Goal: Task Accomplishment & Management: Manage account settings

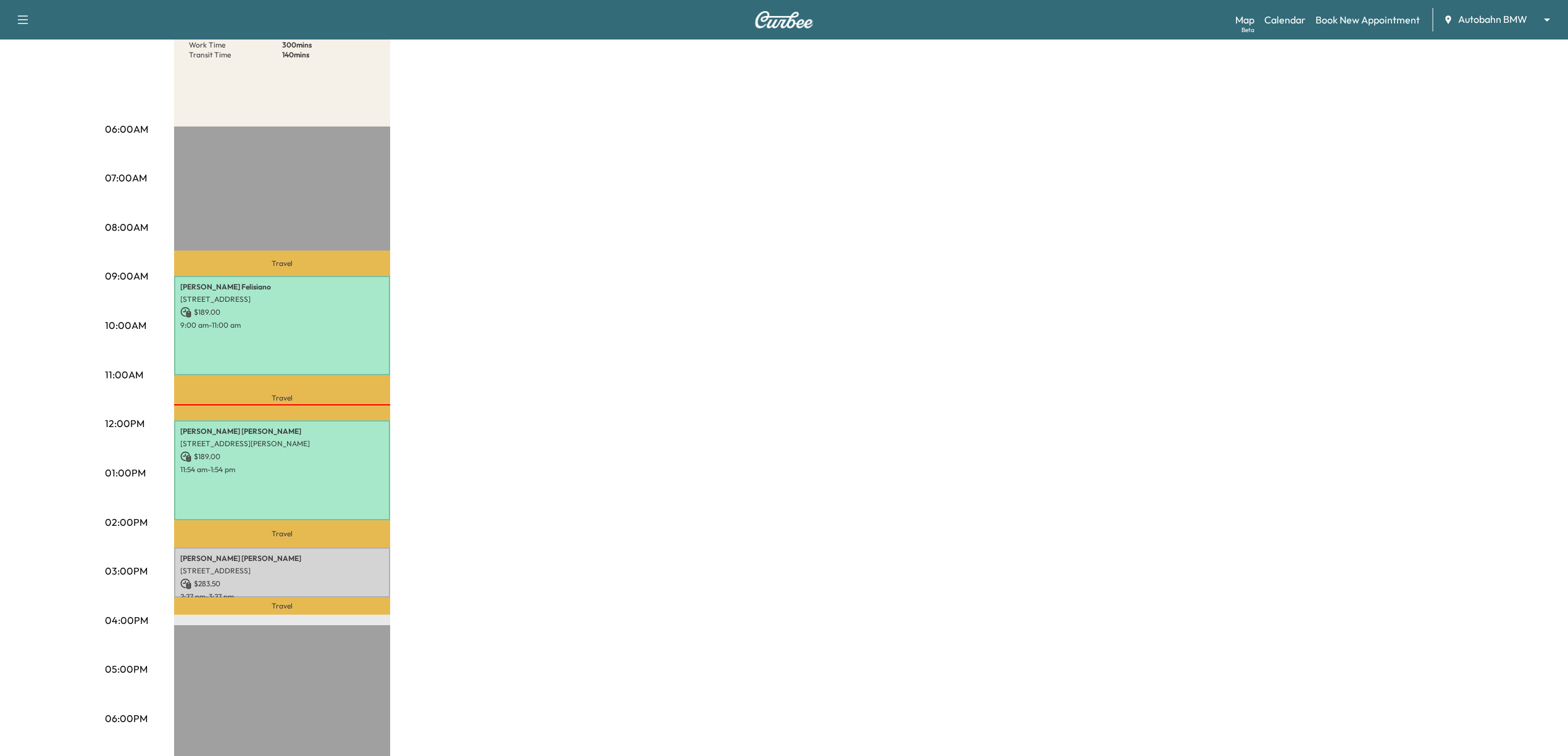
scroll to position [164, 0]
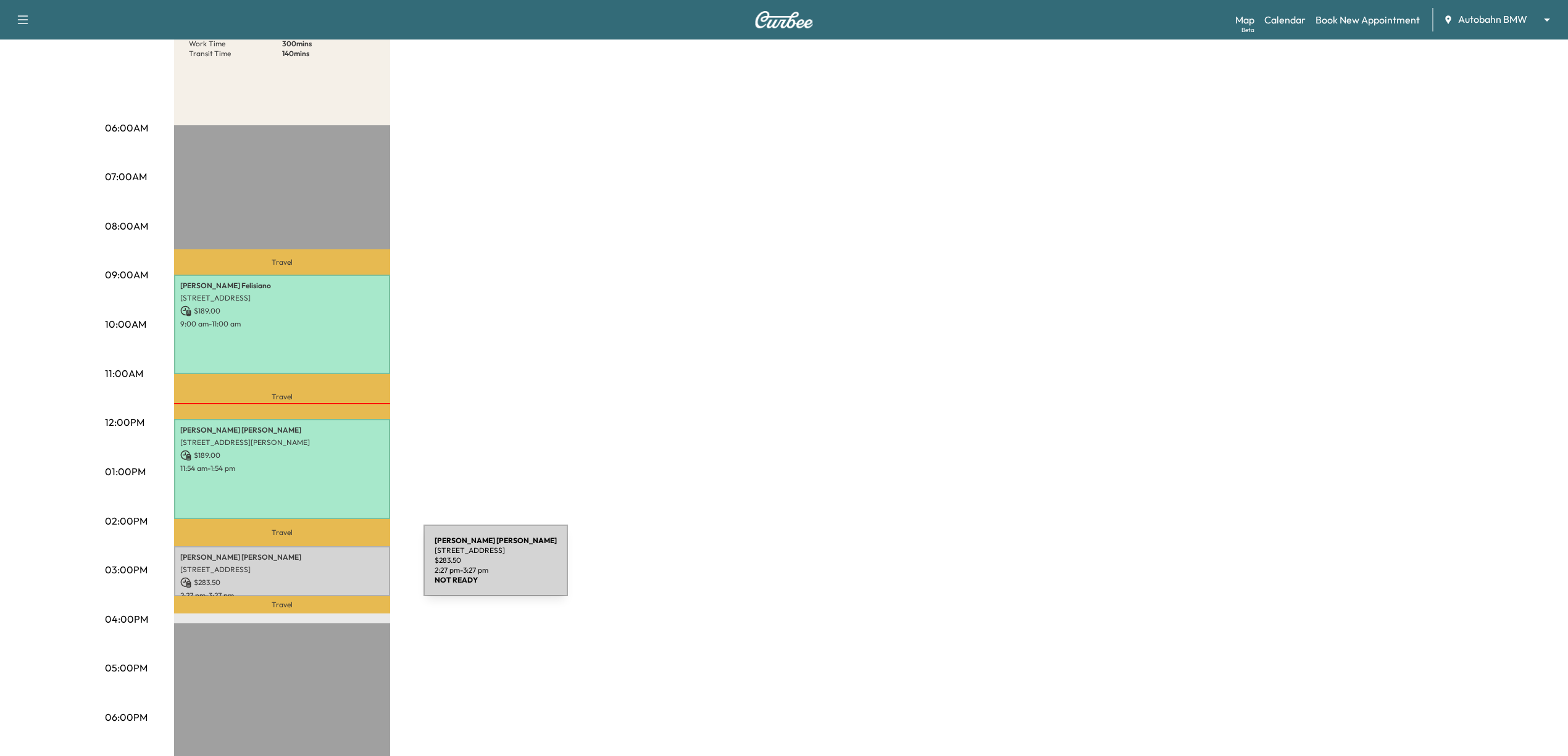
drag, startPoint x: 331, startPoint y: 567, endPoint x: 284, endPoint y: 567, distance: 47.0
click at [284, 567] on p "[STREET_ADDRESS]" at bounding box center [281, 569] width 203 height 10
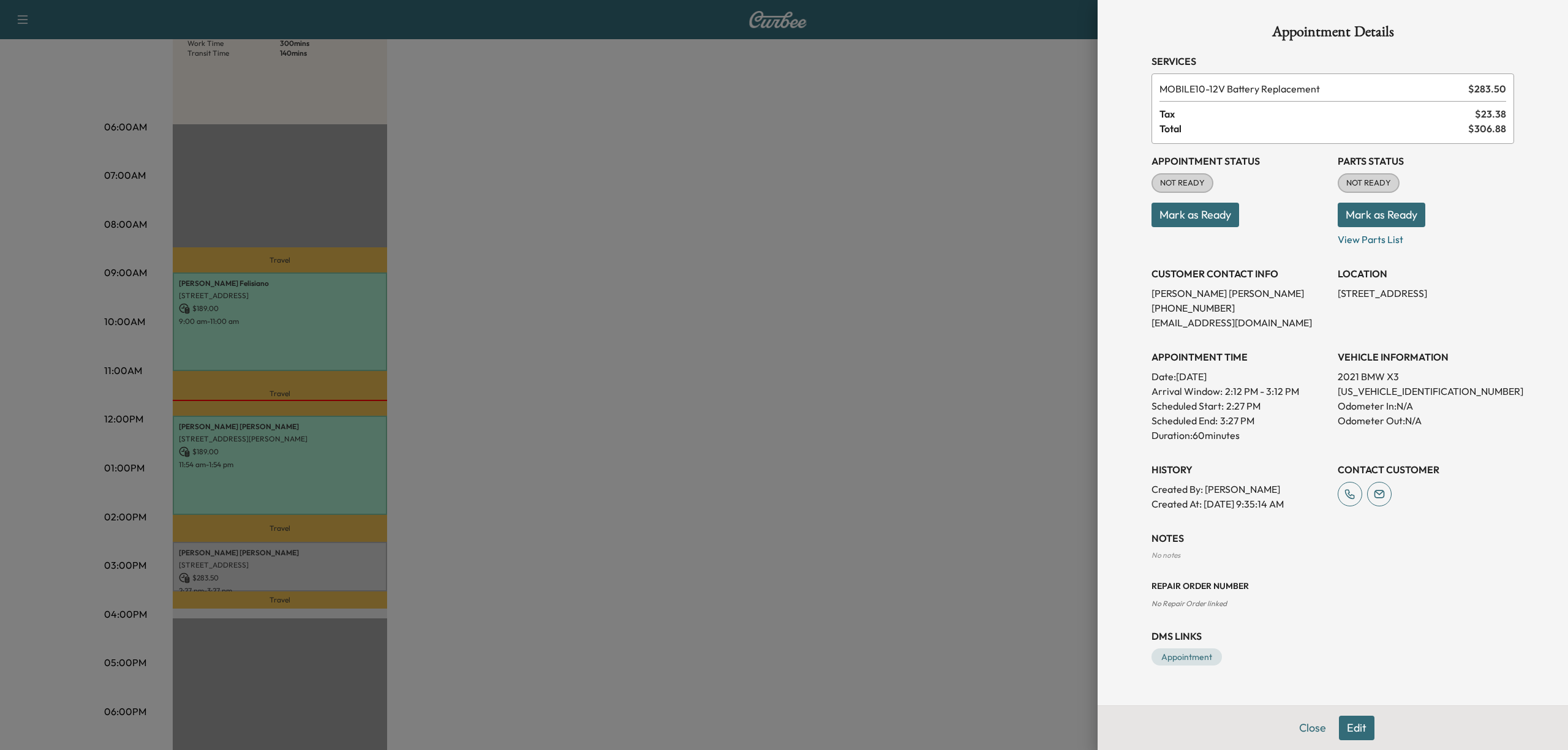
click at [1217, 205] on button "Mark as Ready" at bounding box center [1195, 215] width 88 height 25
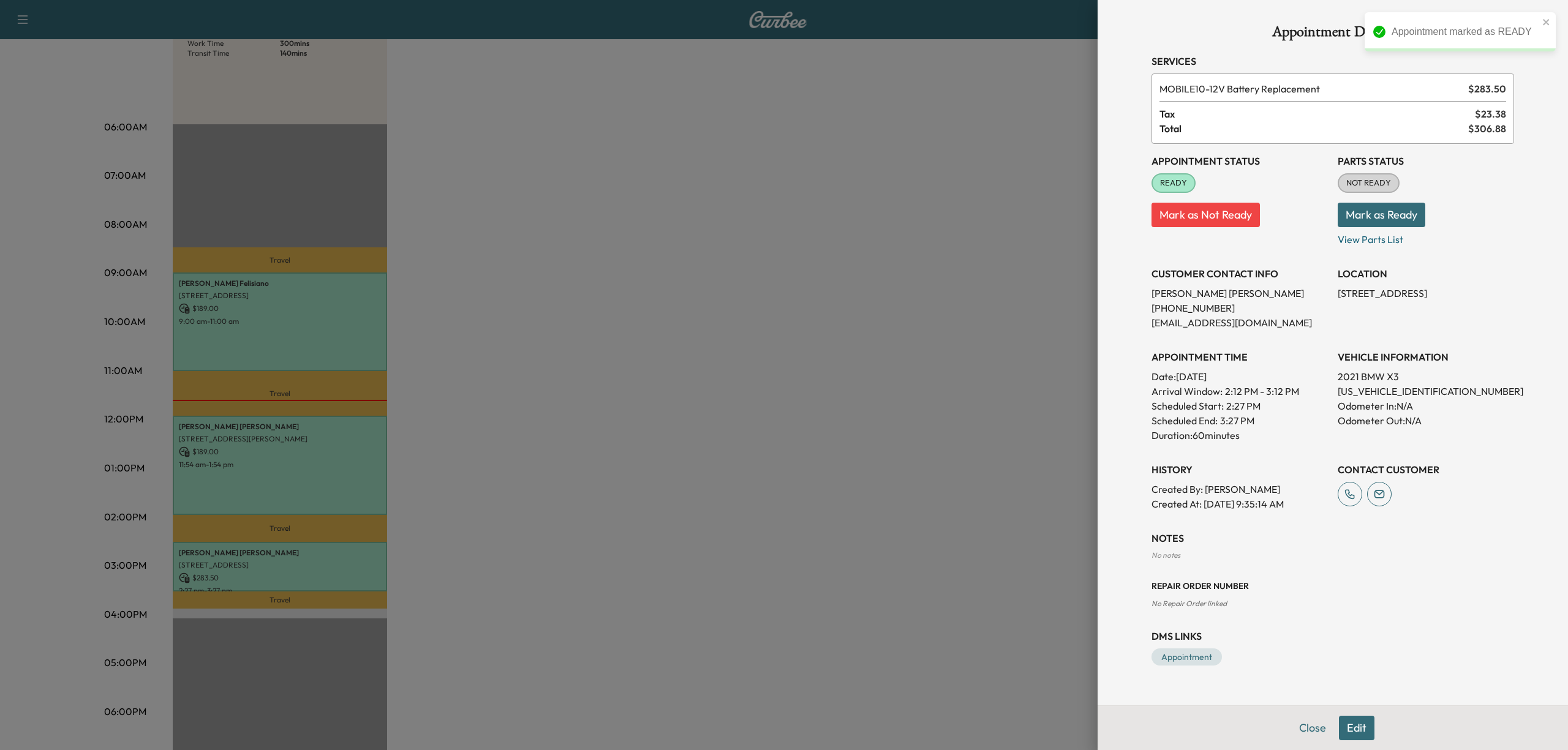
click at [808, 380] on div at bounding box center [784, 375] width 1568 height 750
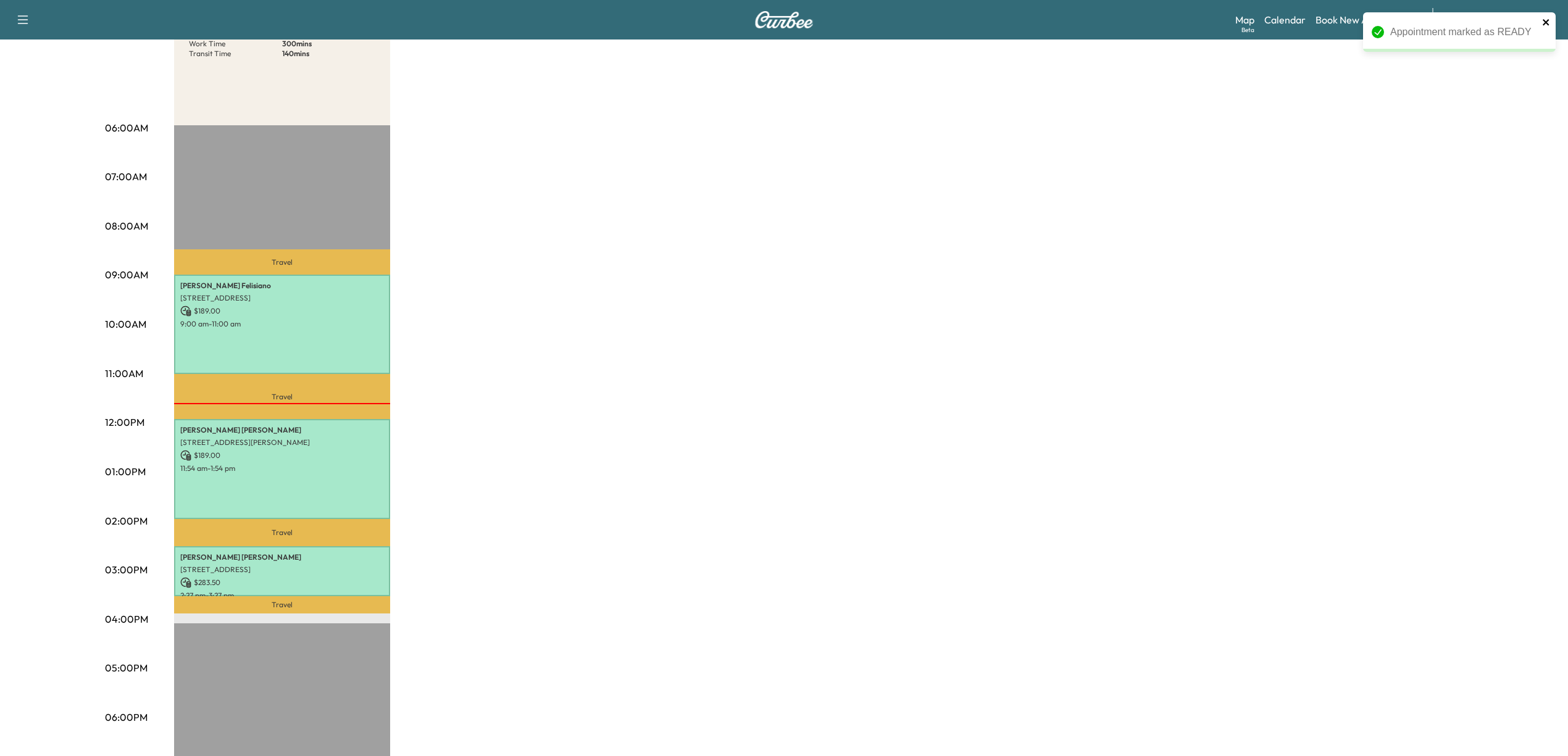
click at [1548, 23] on icon "close" at bounding box center [1546, 22] width 8 height 10
click at [1504, 20] on div "Appointment marked as READY" at bounding box center [1458, 37] width 198 height 54
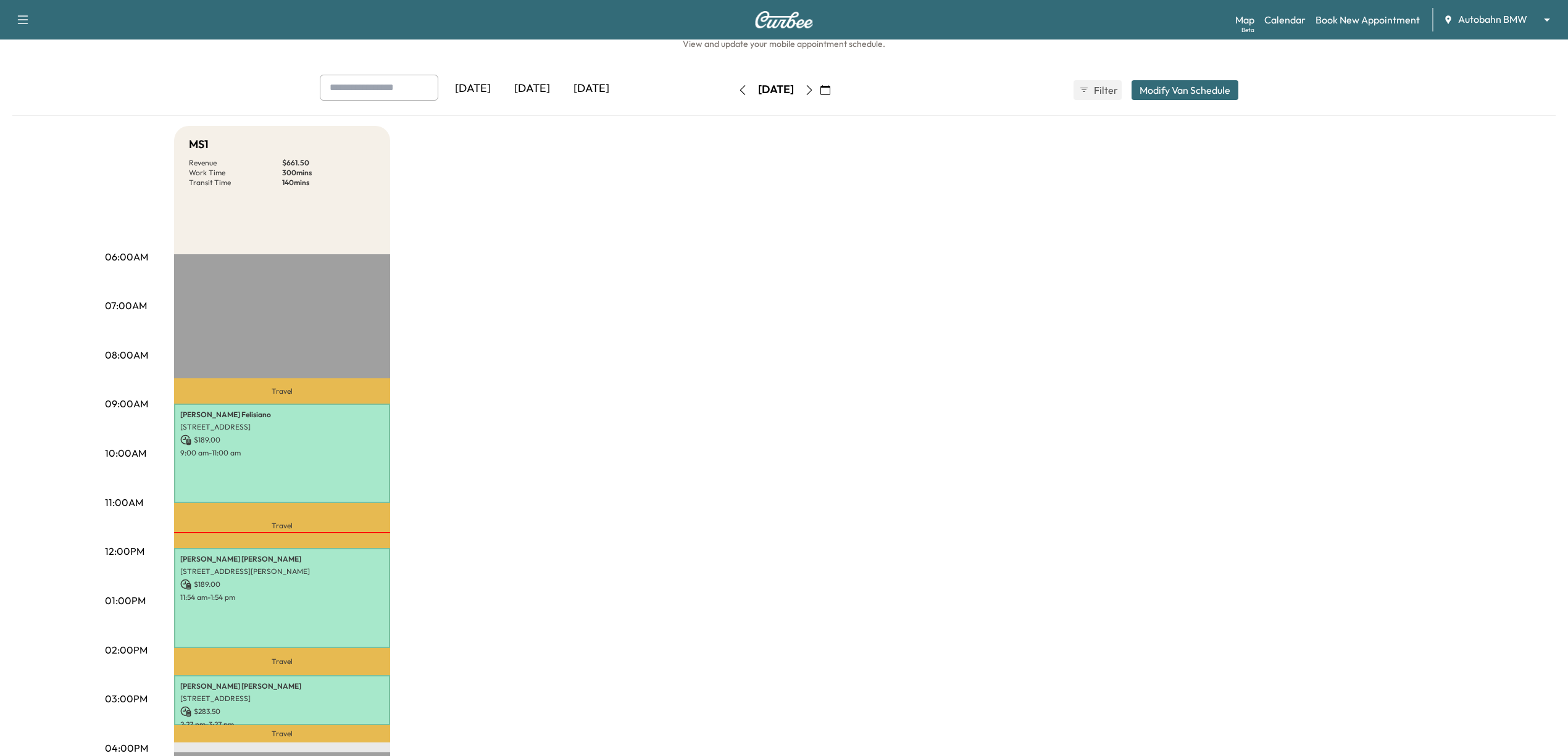
scroll to position [0, 0]
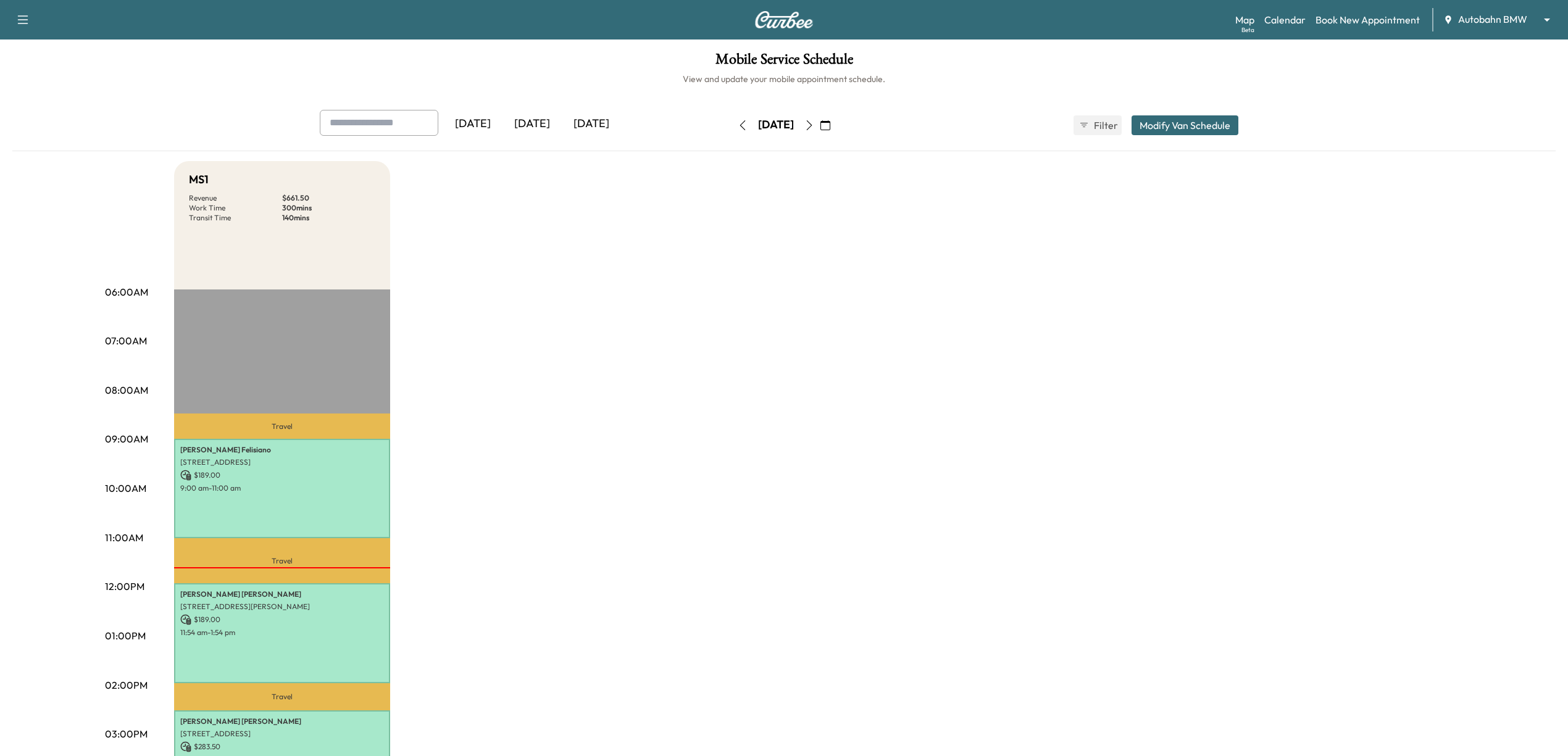
click at [830, 124] on icon "button" at bounding box center [825, 125] width 10 height 10
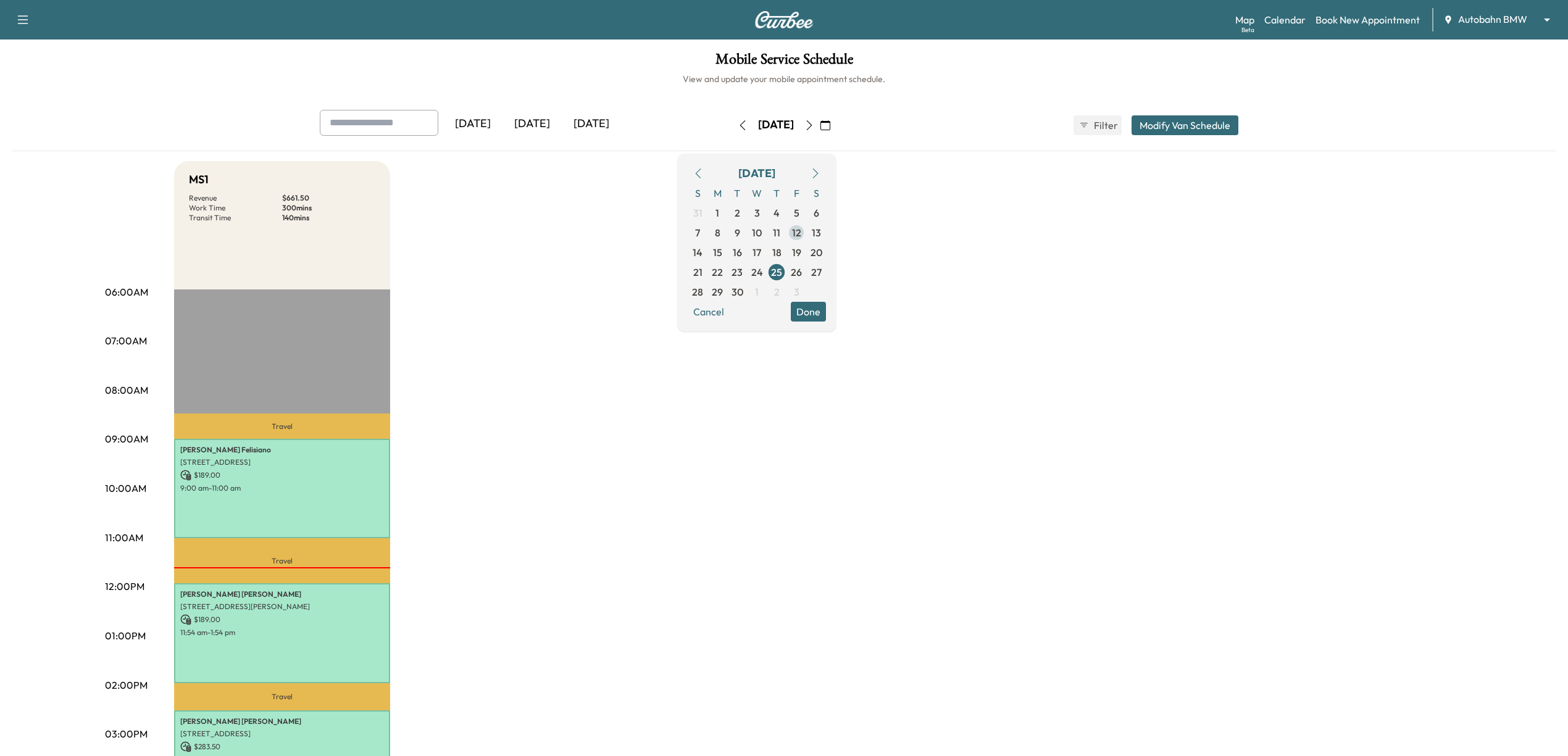
click at [801, 235] on span "12" at bounding box center [796, 233] width 9 height 15
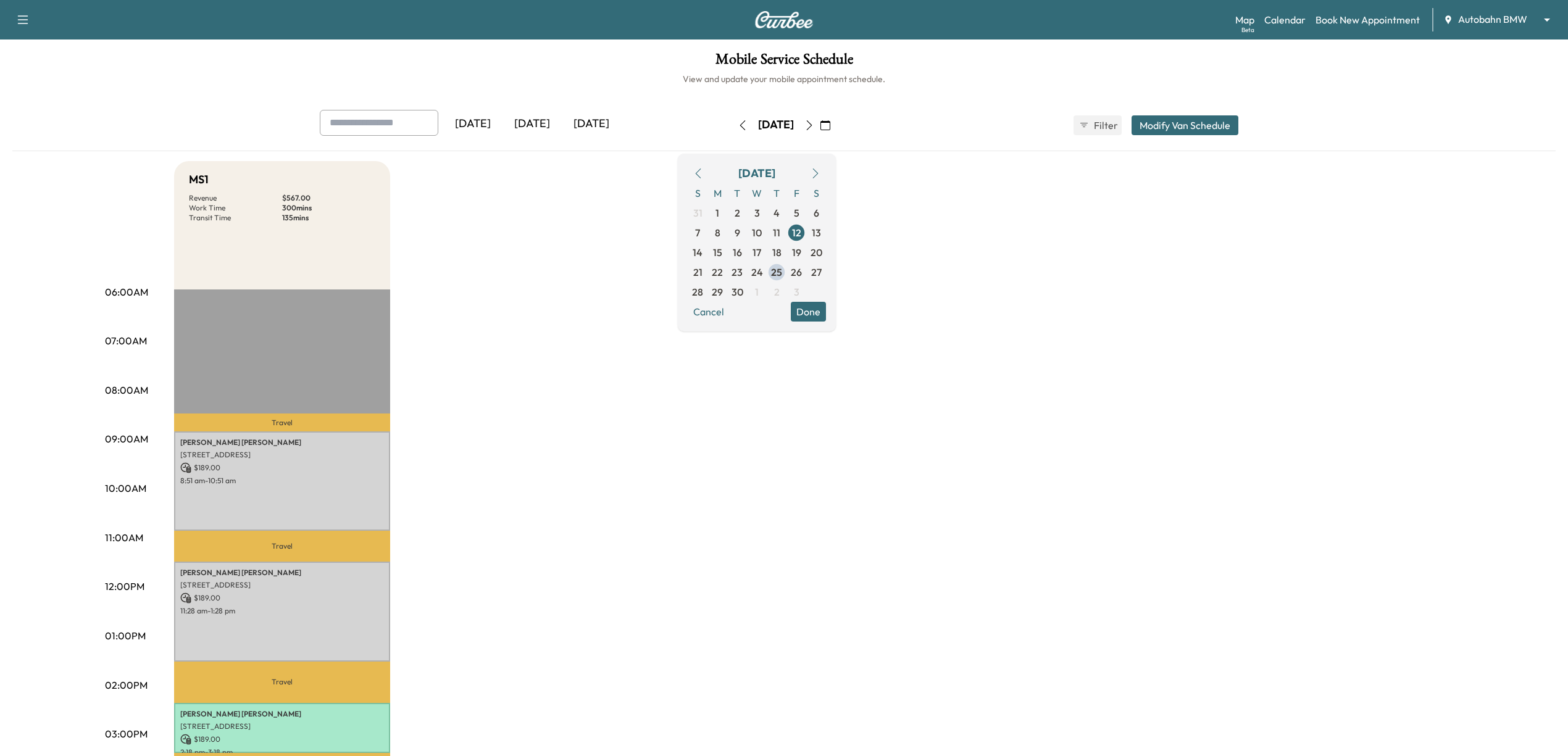
click at [826, 315] on button "Done" at bounding box center [808, 311] width 35 height 20
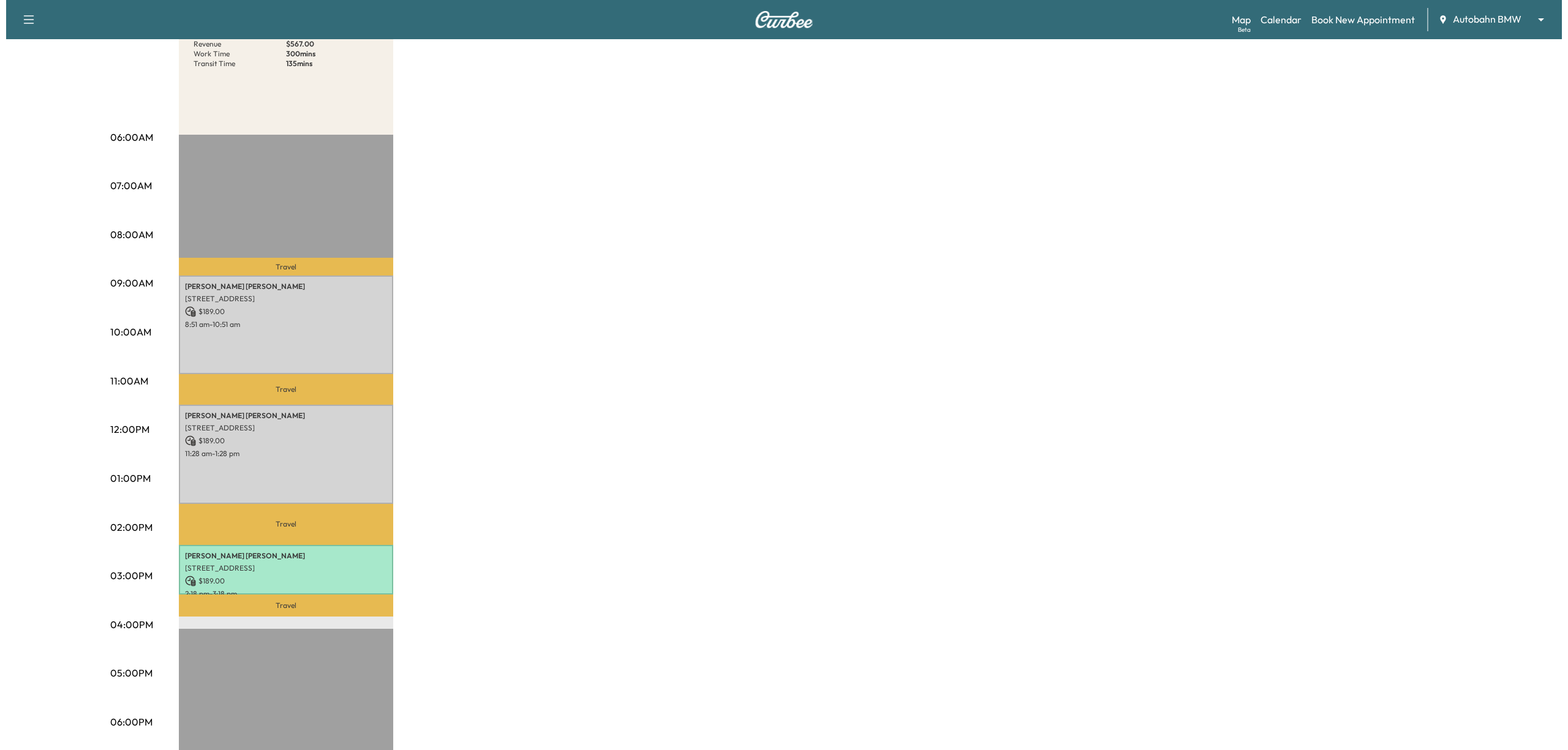
scroll to position [163, 0]
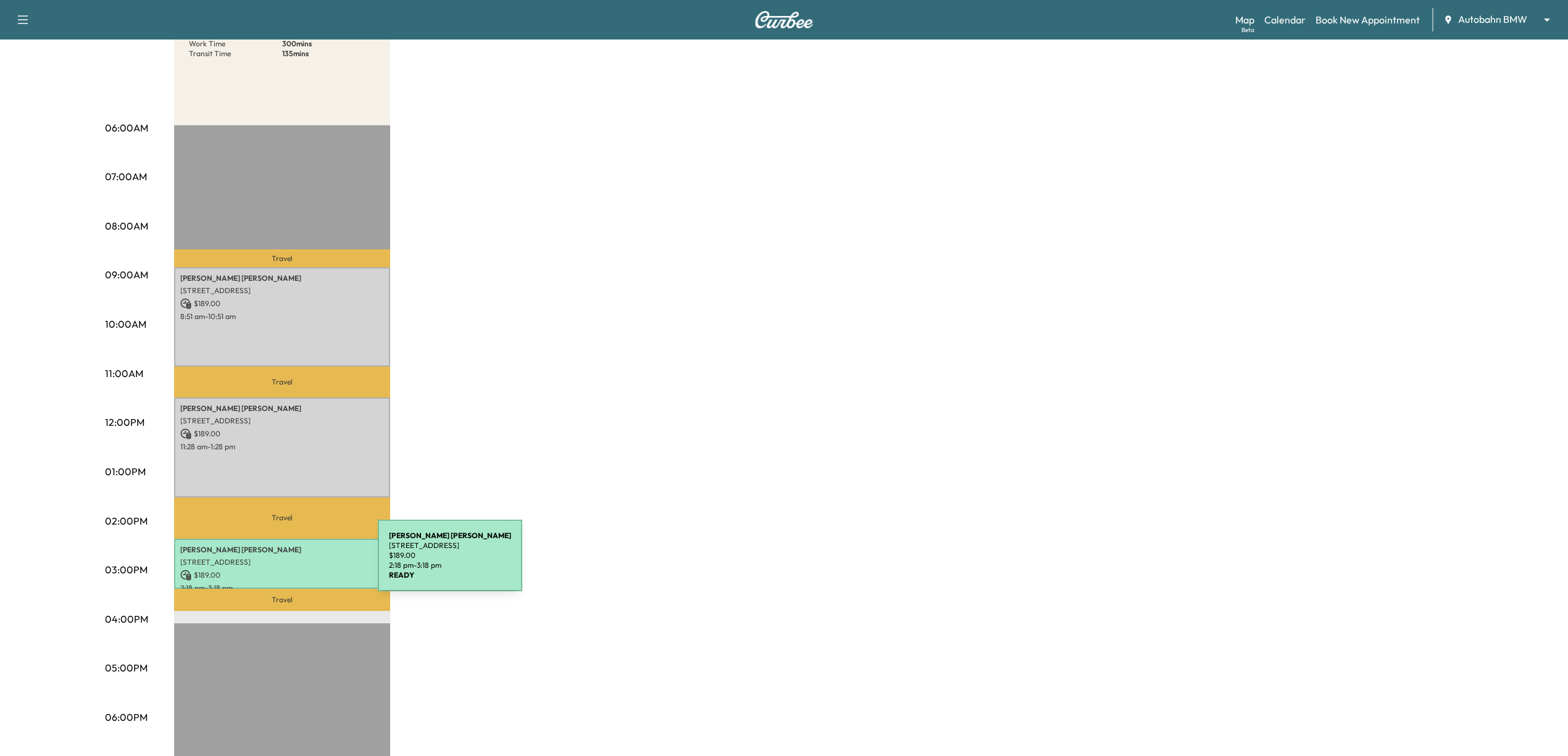
click at [285, 569] on p "$ 189.00" at bounding box center [281, 575] width 203 height 11
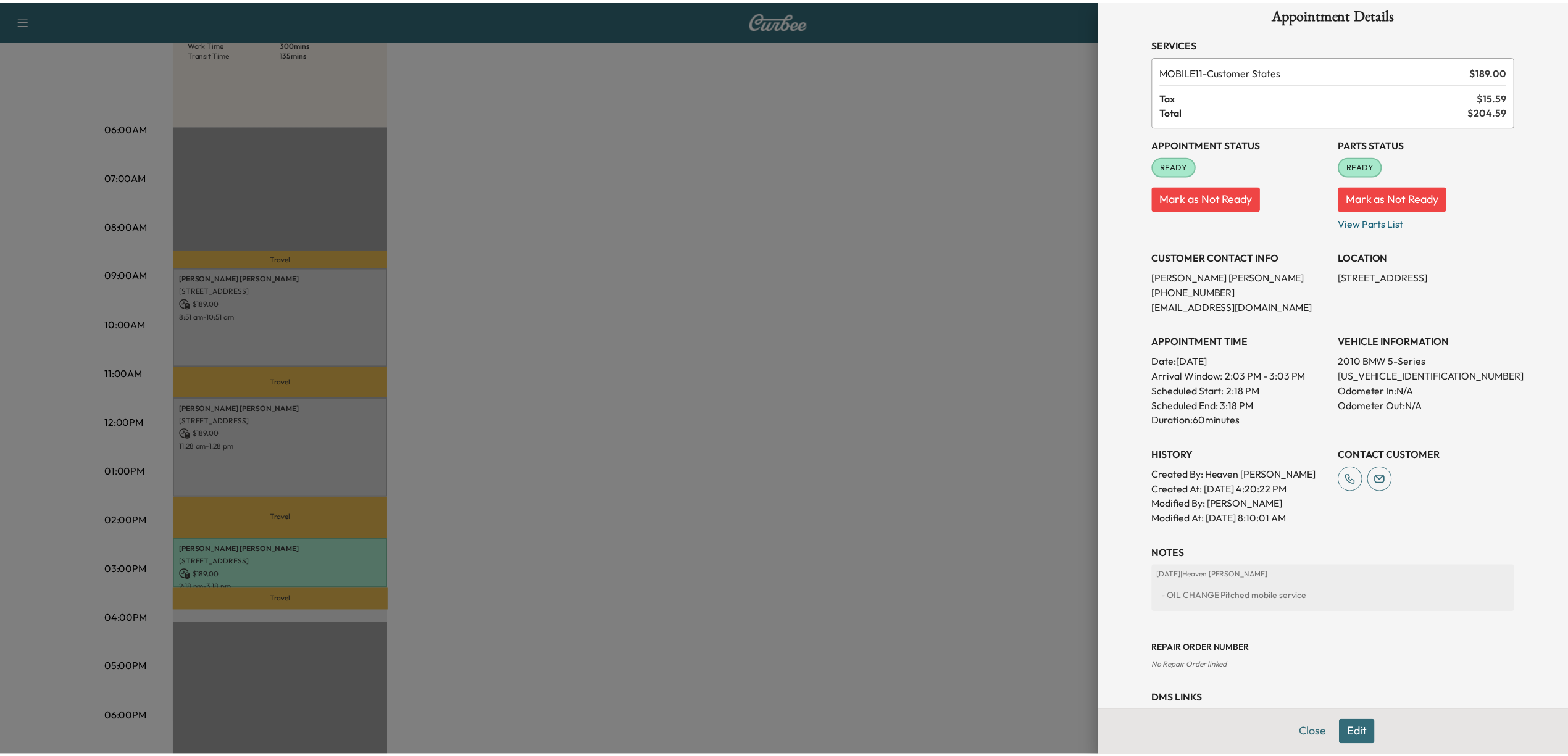
scroll to position [0, 0]
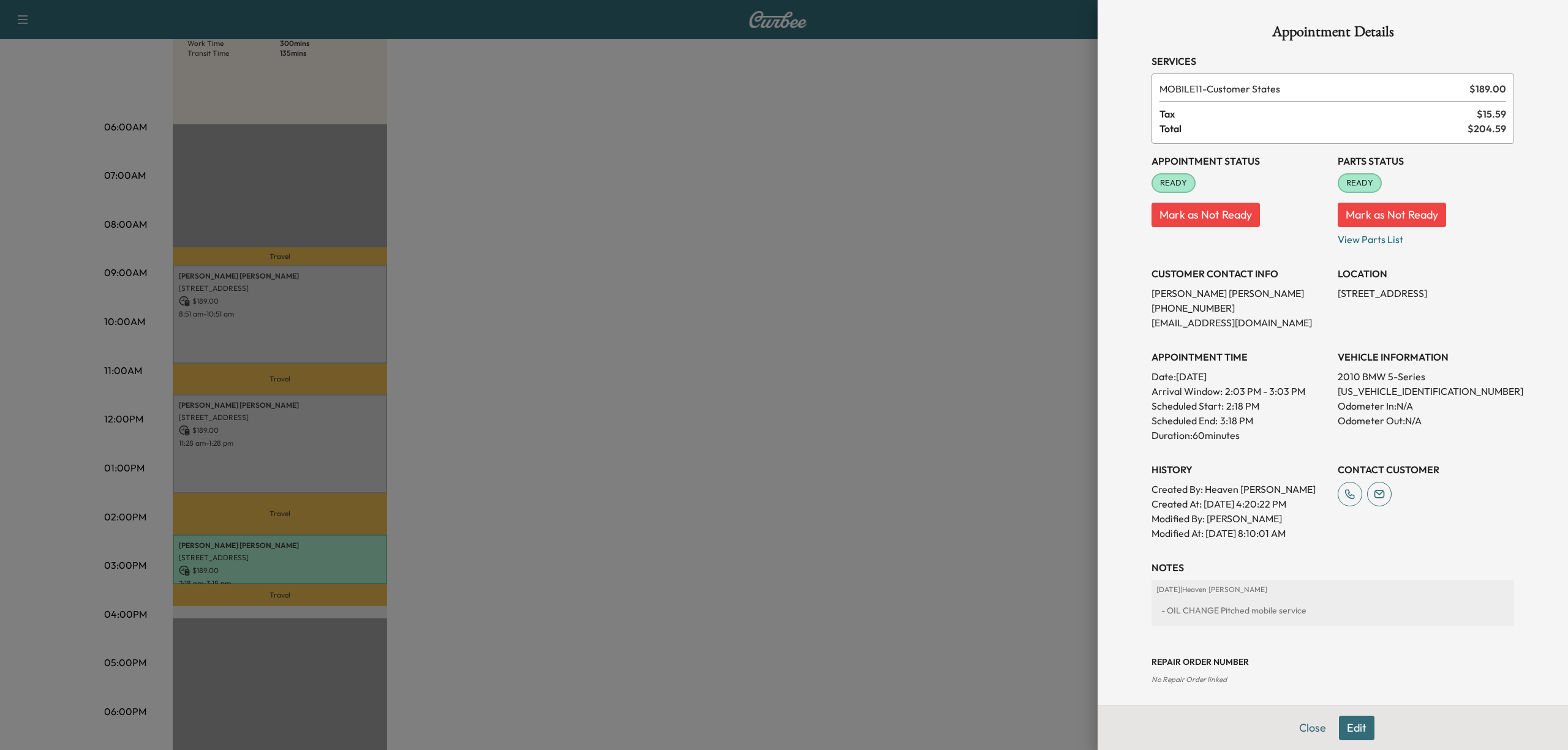
click at [1008, 238] on div at bounding box center [784, 375] width 1568 height 750
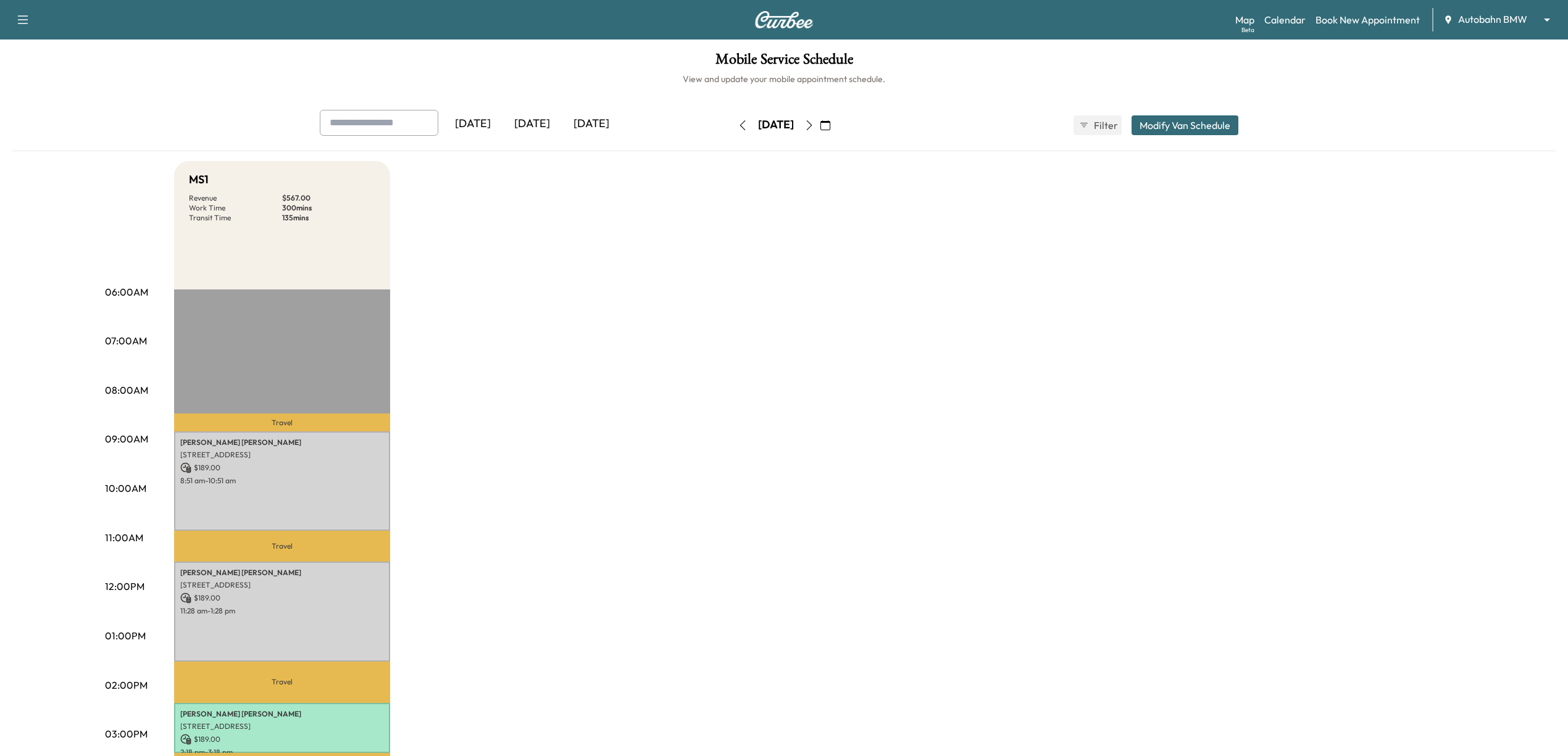
drag, startPoint x: 857, startPoint y: 120, endPoint x: 856, endPoint y: 138, distance: 18.0
click at [830, 121] on icon "button" at bounding box center [825, 125] width 10 height 10
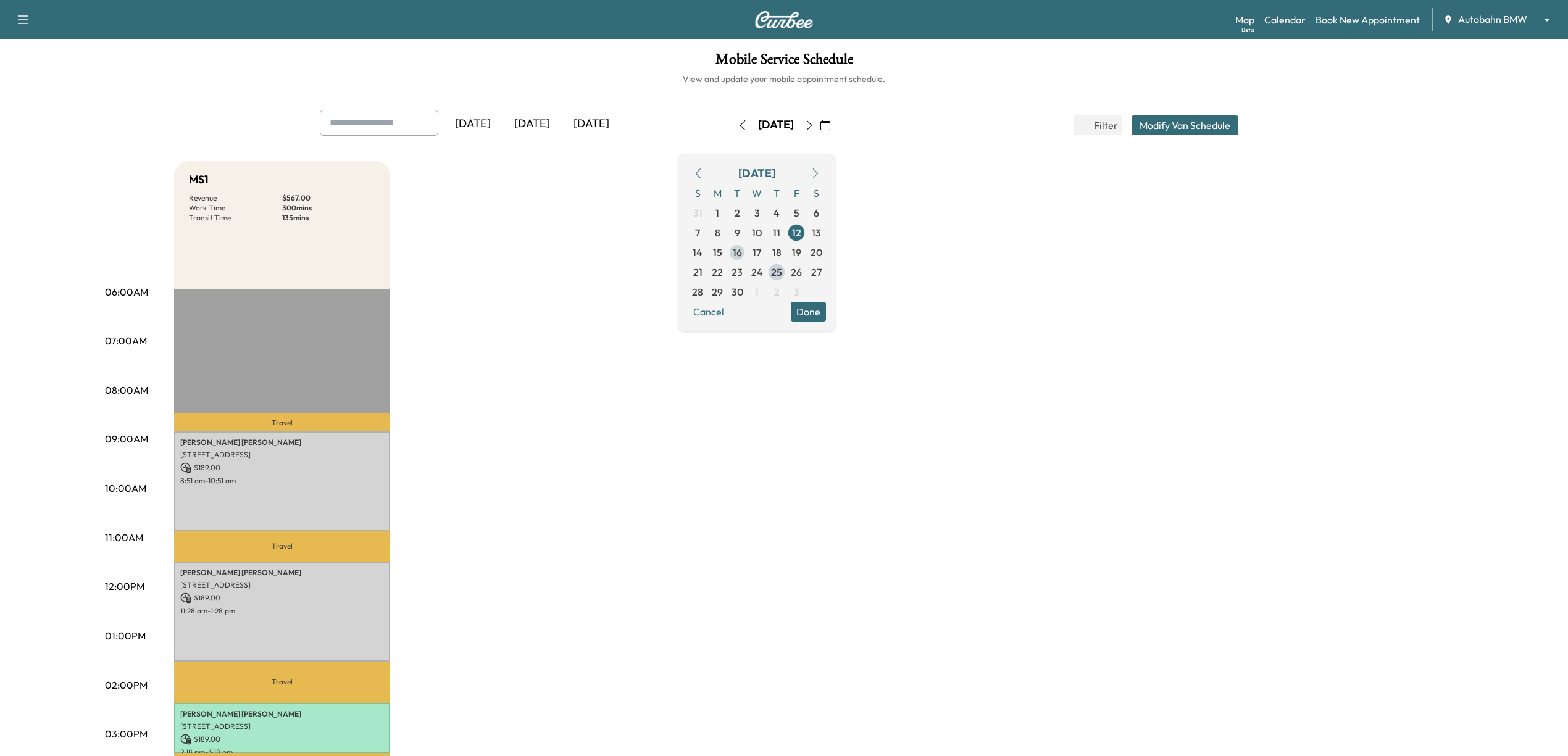
click at [742, 253] on span "16" at bounding box center [738, 253] width 9 height 15
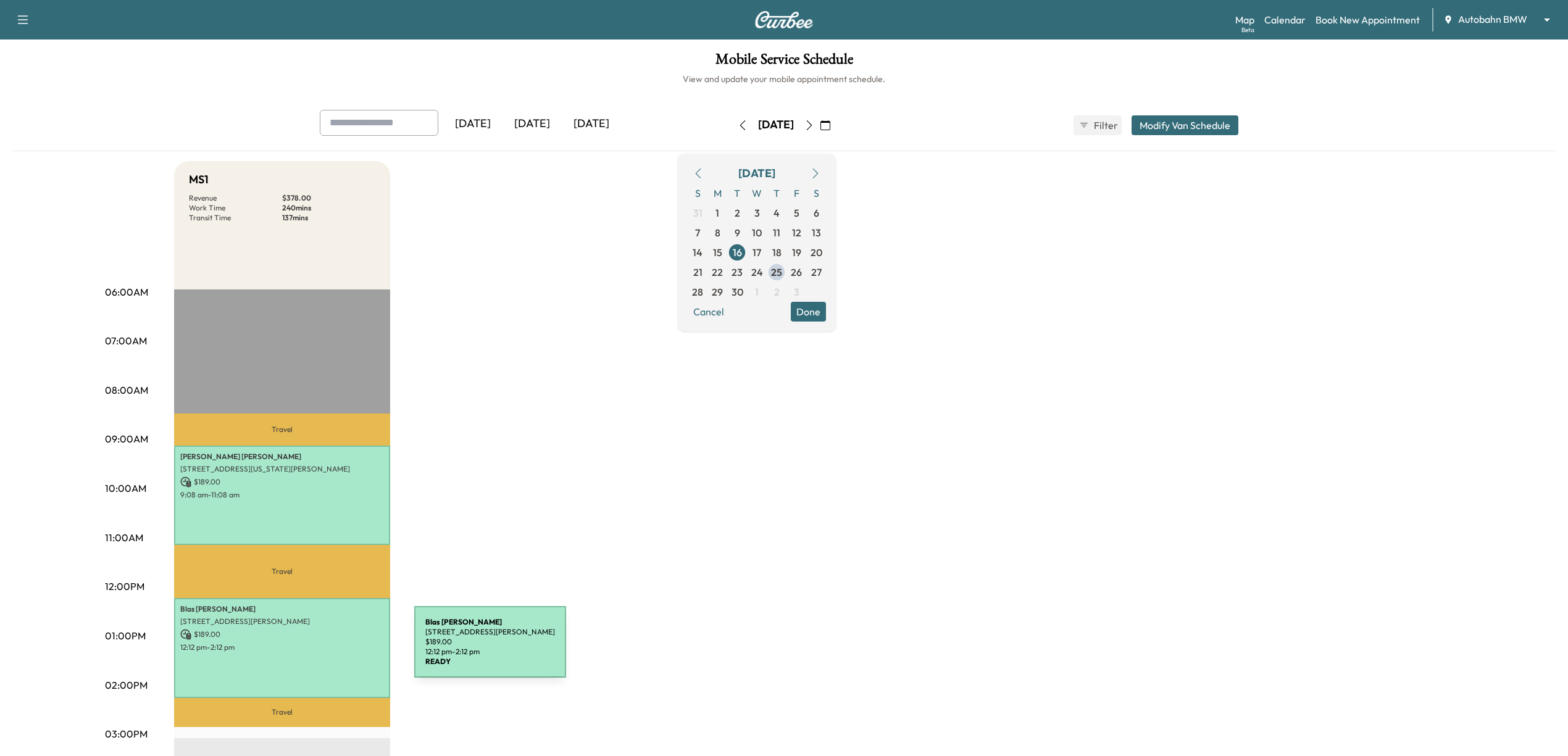
click at [321, 649] on div "[PERSON_NAME] [STREET_ADDRESS] $ 189.00 12:12 pm - 2:12 pm" at bounding box center [281, 648] width 216 height 100
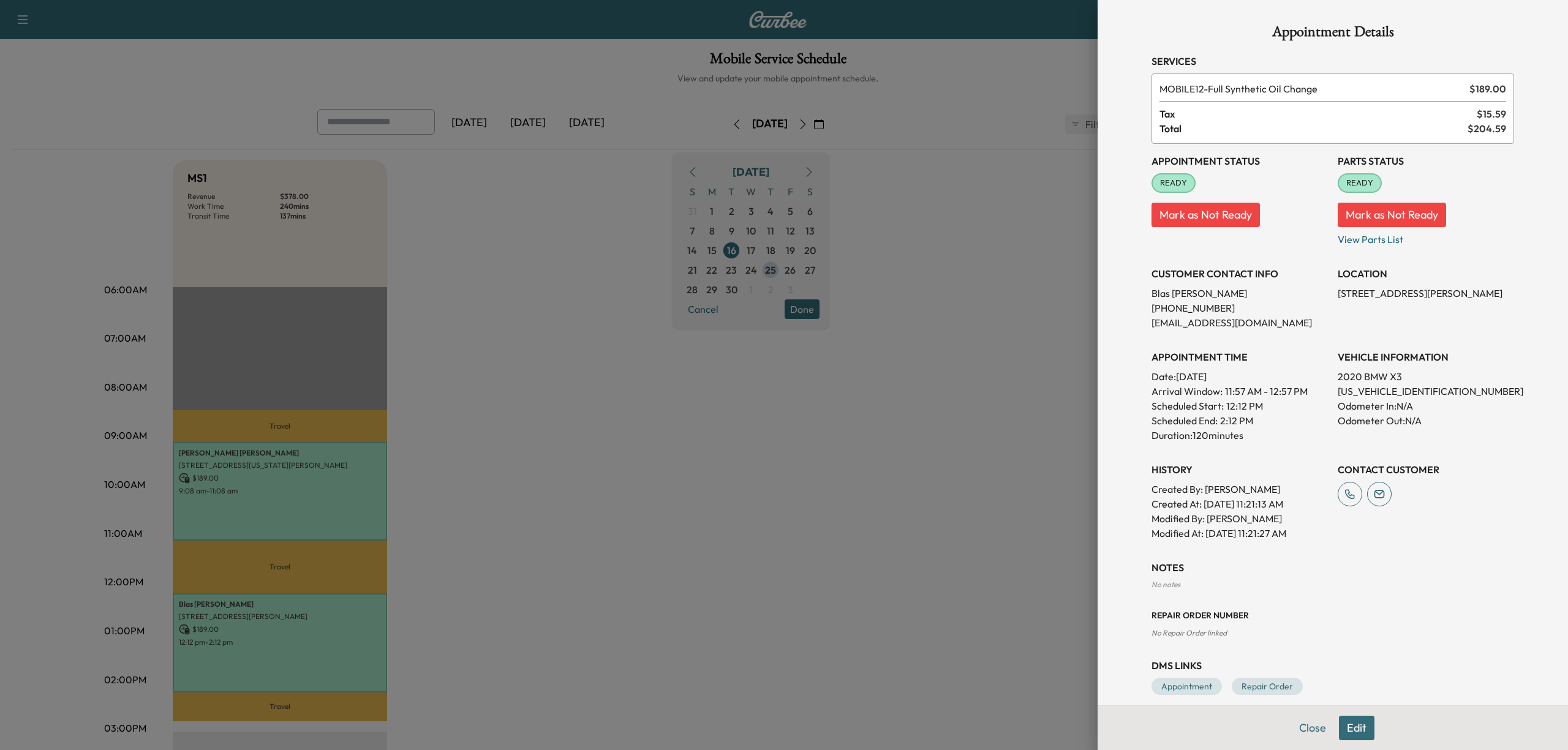
click at [726, 528] on div at bounding box center [784, 375] width 1568 height 750
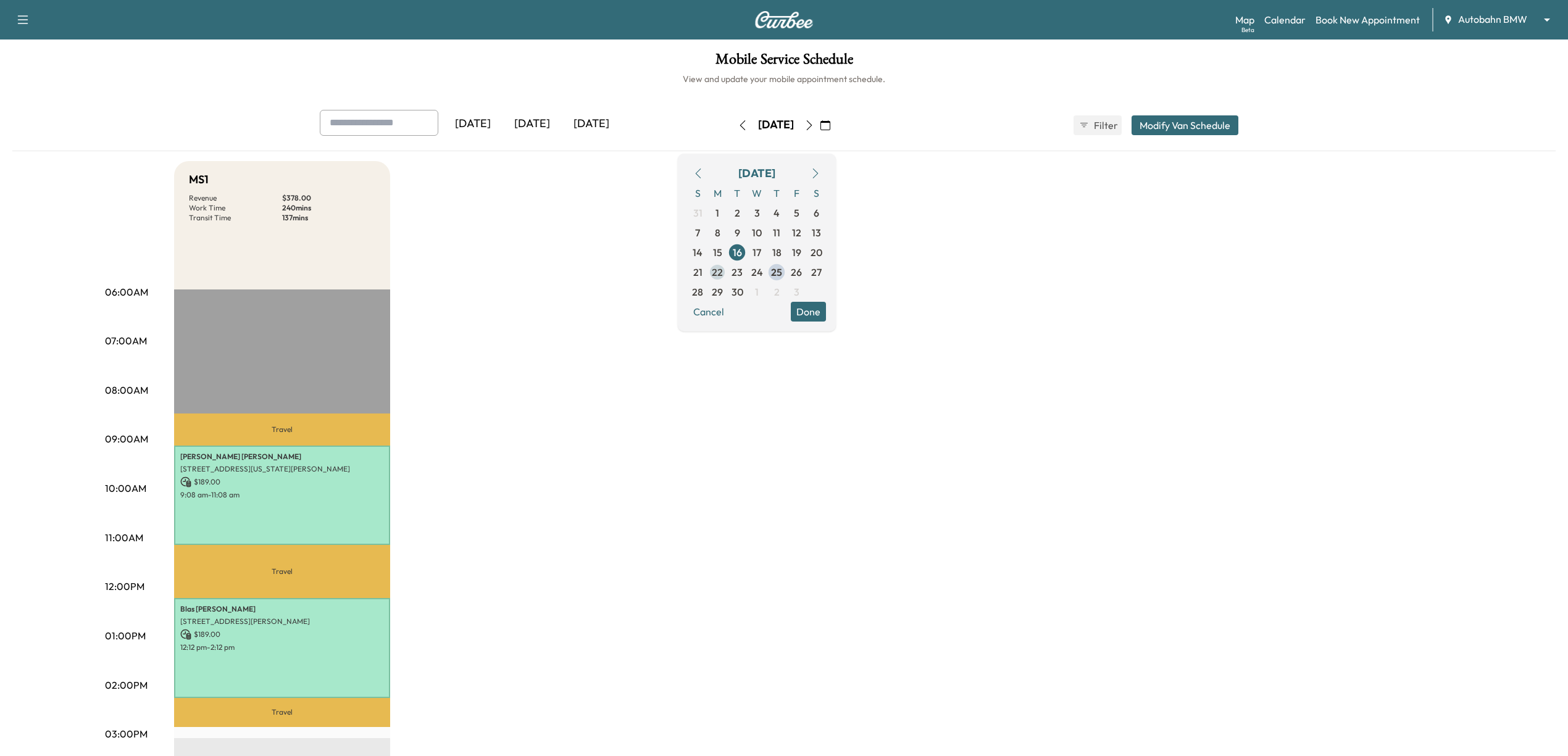
click at [723, 275] on span "22" at bounding box center [717, 272] width 11 height 15
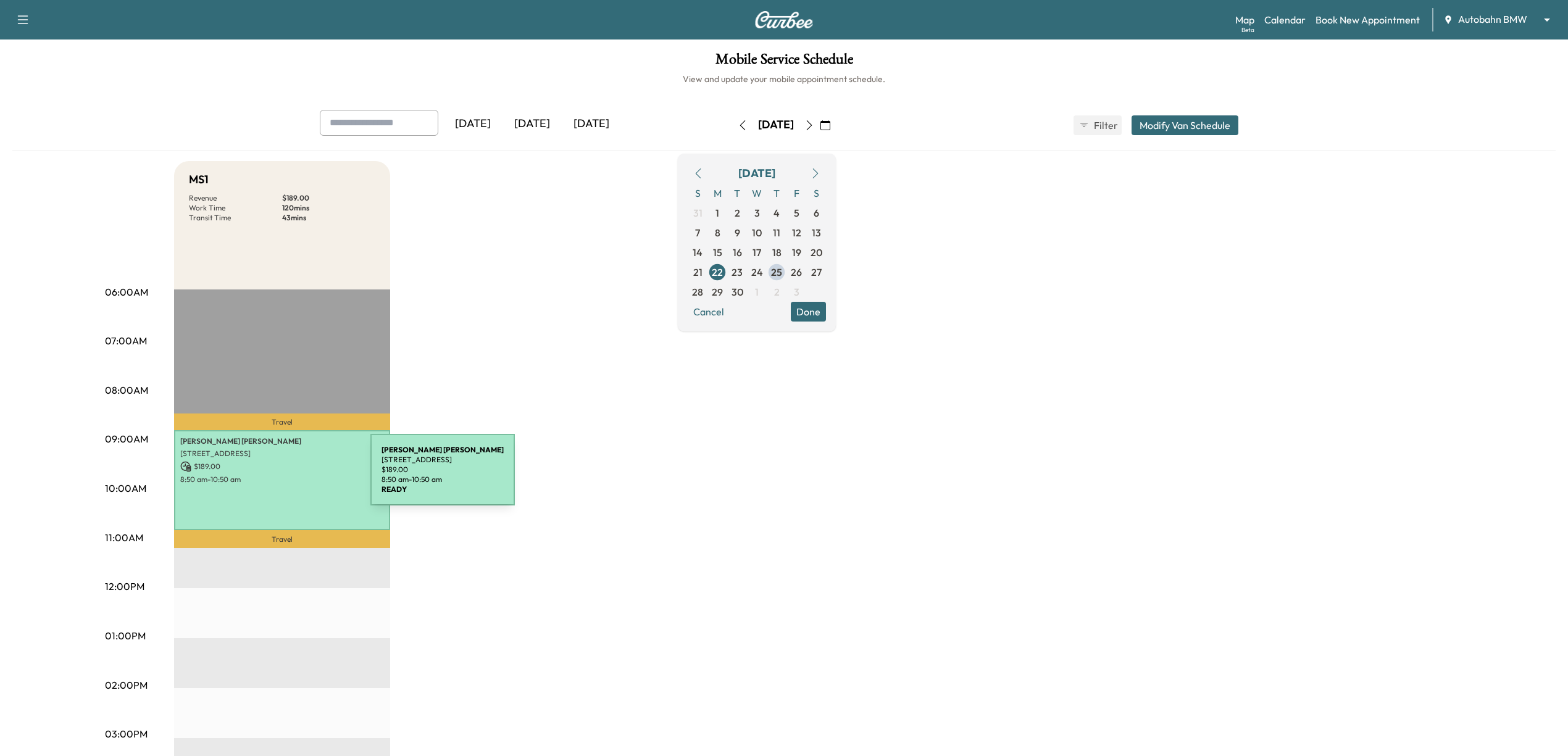
click at [278, 477] on p "8:50 am - 10:50 am" at bounding box center [281, 479] width 203 height 10
